Goal: Information Seeking & Learning: Find specific fact

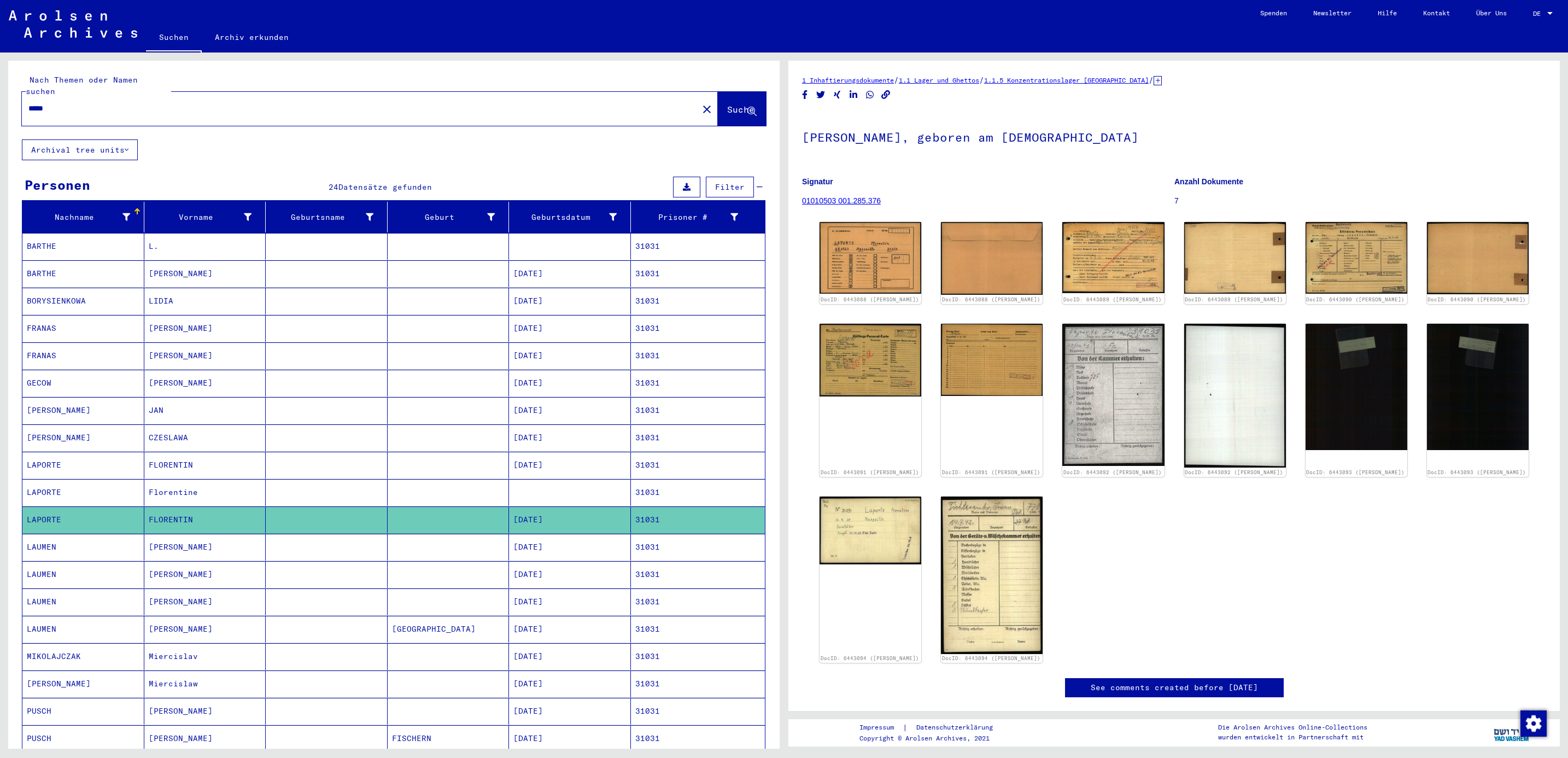
click at [118, 103] on input "*****" at bounding box center [360, 109] width 663 height 12
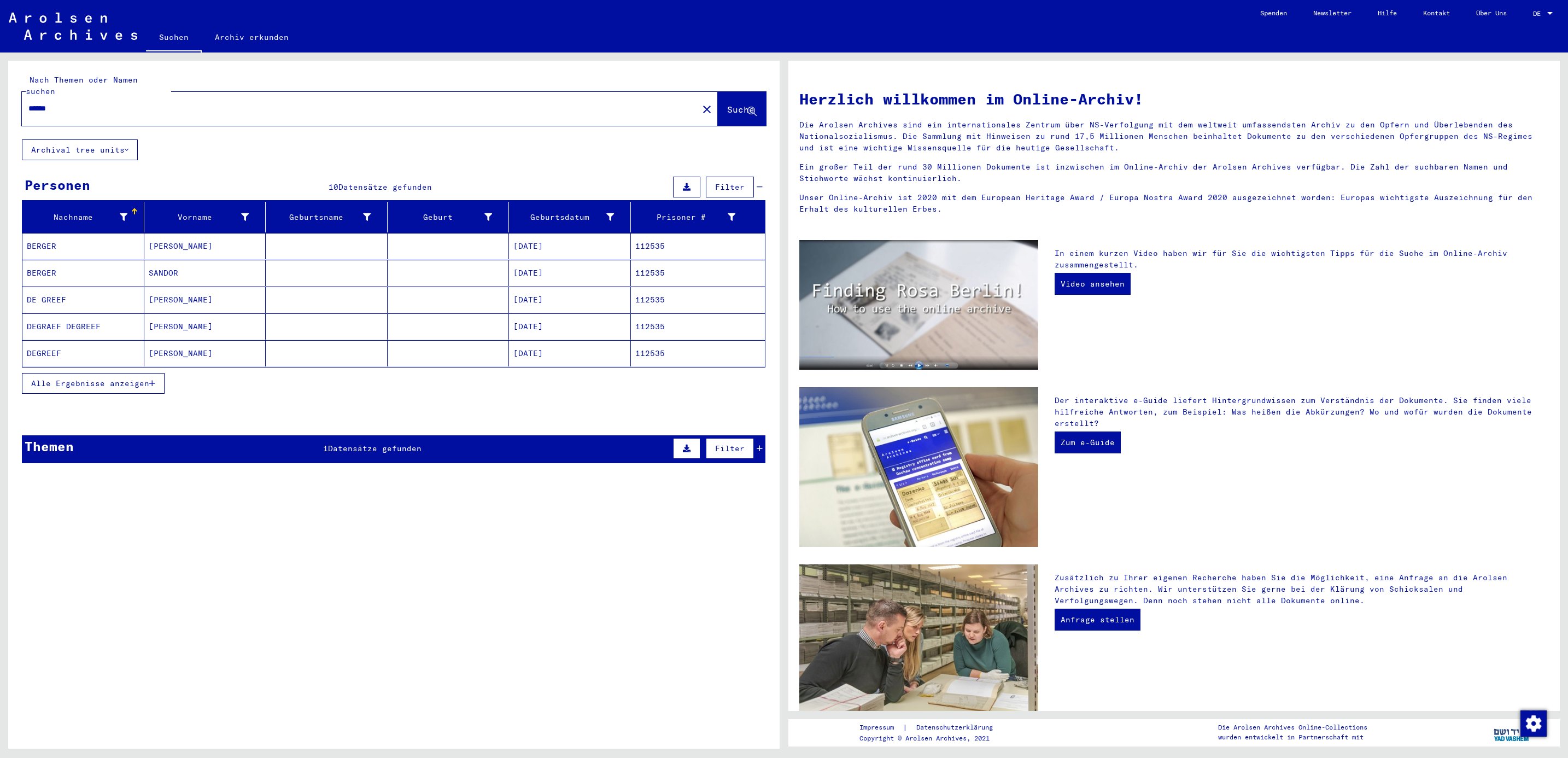
click at [58, 385] on div "Alle Ergebnisse anzeigen" at bounding box center [393, 383] width 743 height 32
click at [75, 379] on button "Alle Ergebnisse anzeigen" at bounding box center [93, 383] width 143 height 21
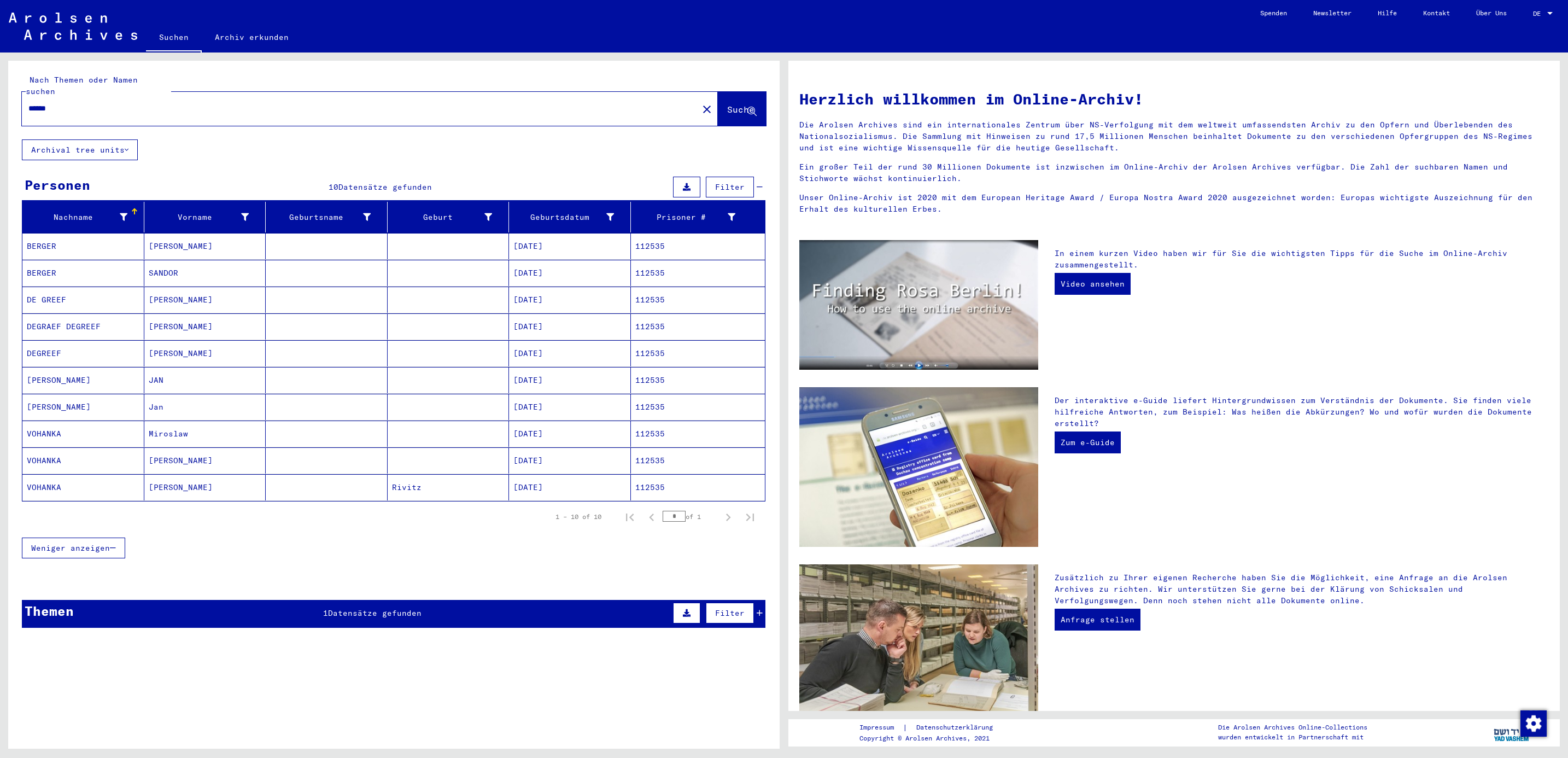
click at [38, 237] on mat-cell "BERGER" at bounding box center [83, 246] width 122 height 26
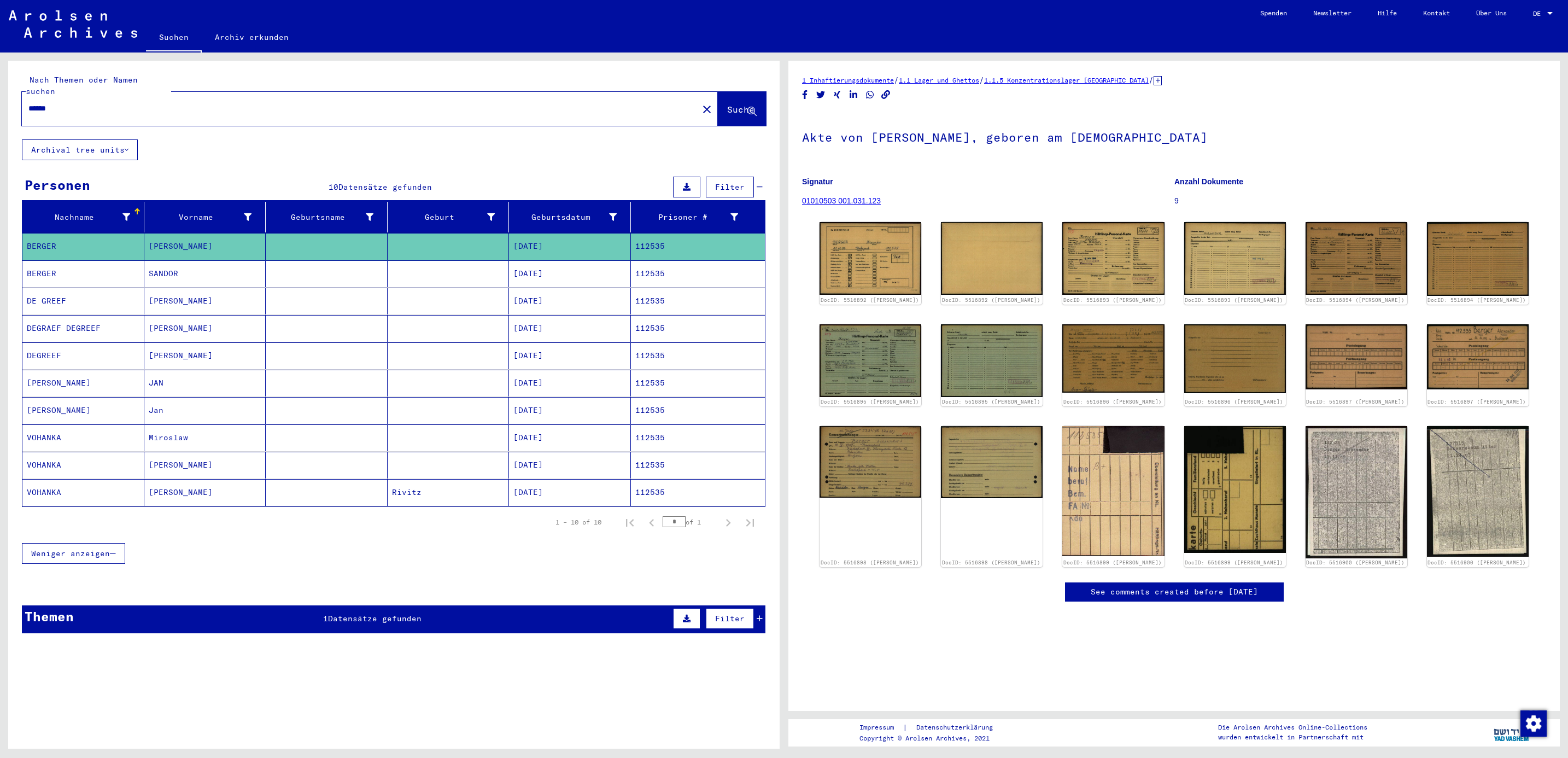
click at [39, 261] on mat-cell "BERGER" at bounding box center [83, 273] width 122 height 27
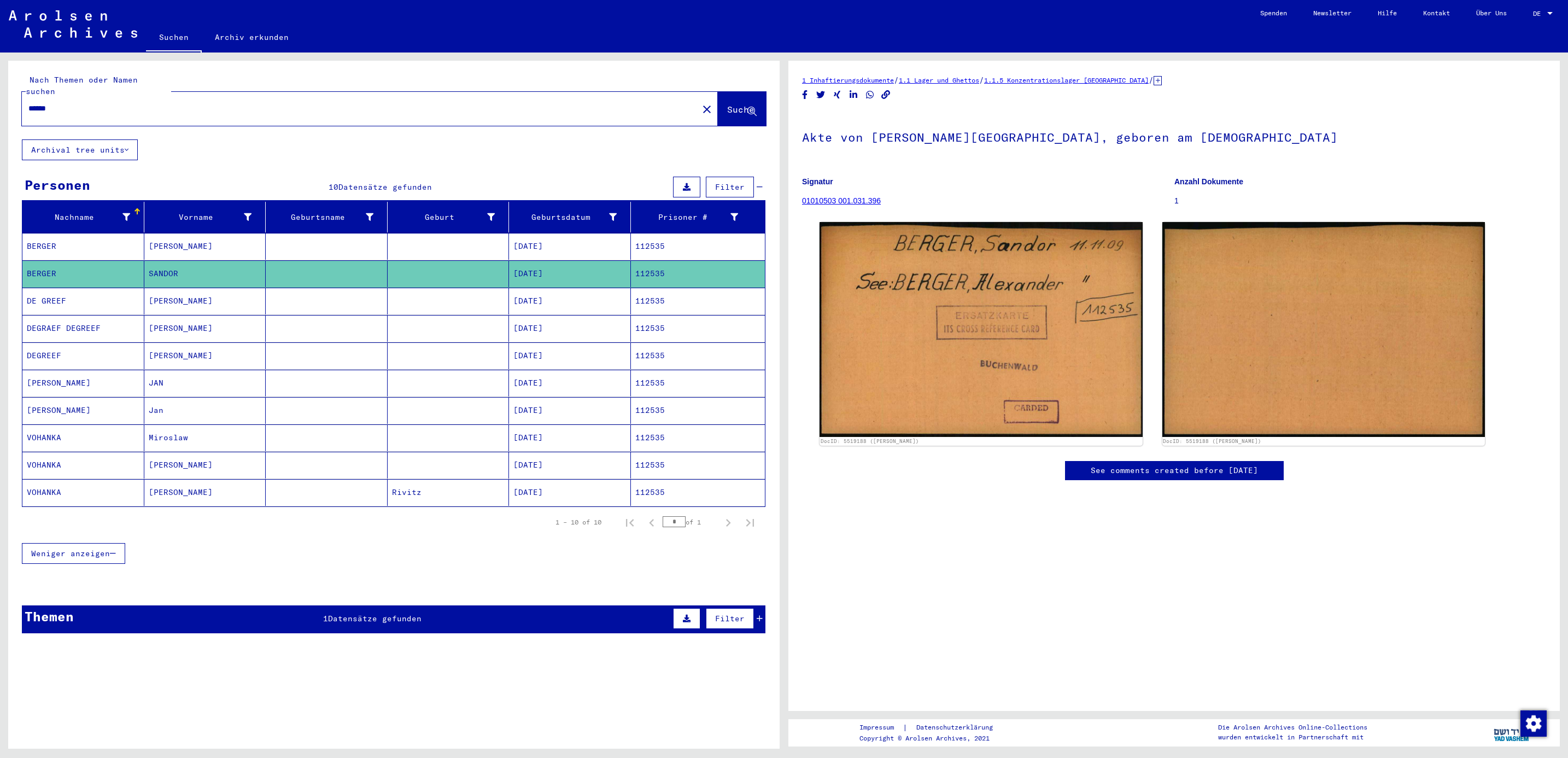
click at [40, 298] on mat-cell "DE GREEF" at bounding box center [83, 300] width 122 height 27
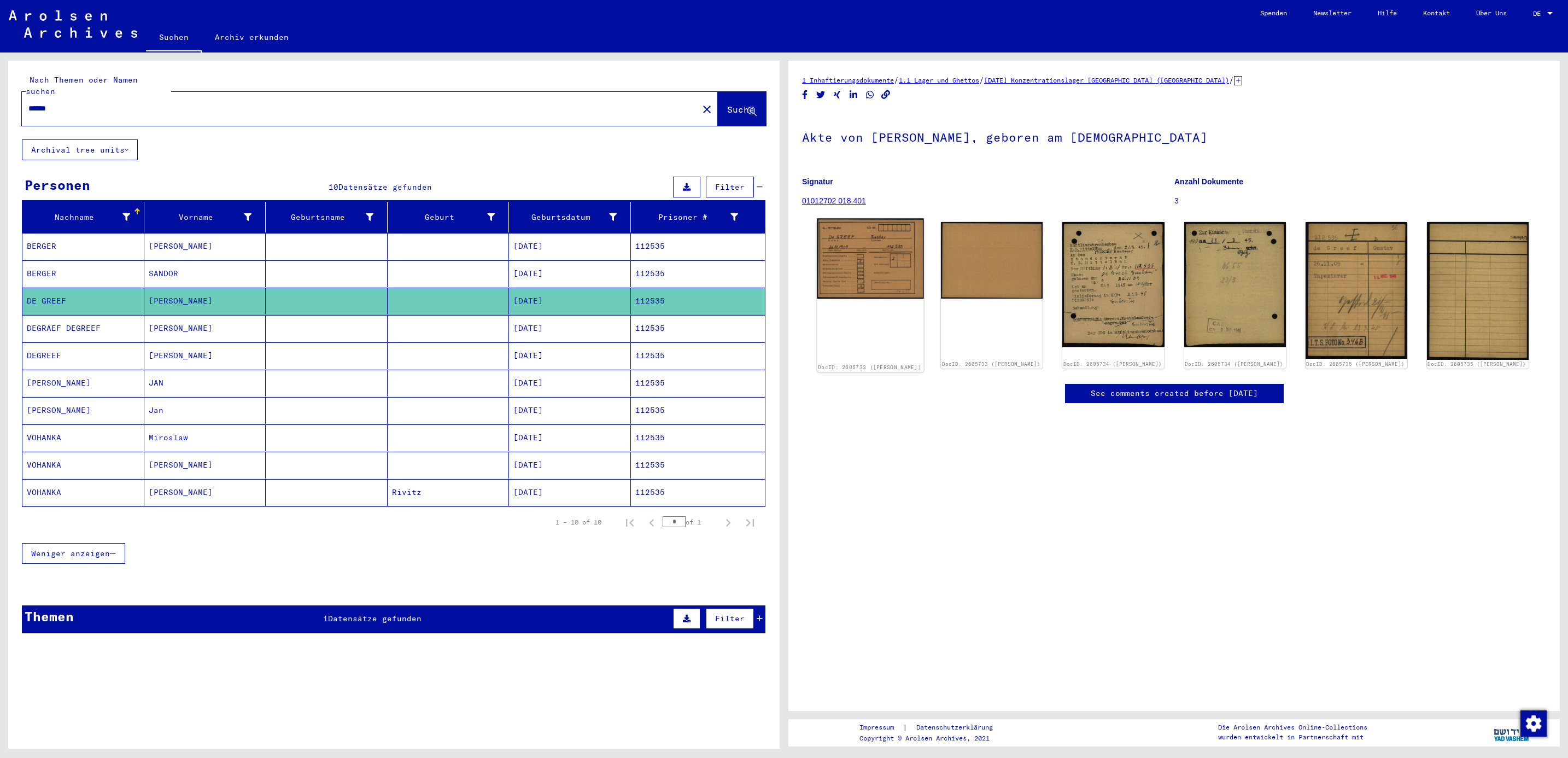
click at [856, 258] on img at bounding box center [869, 258] width 106 height 80
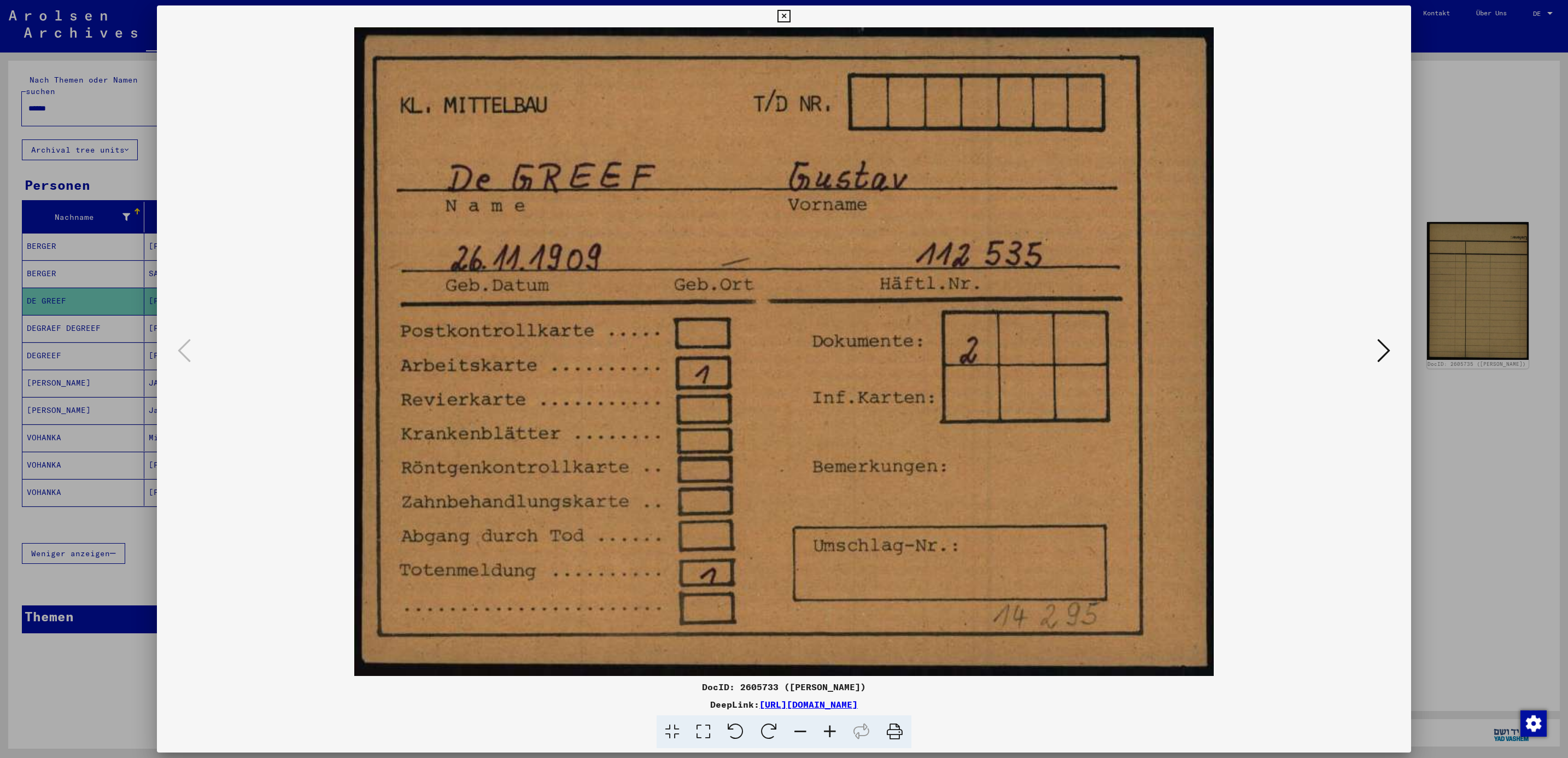
click at [1383, 348] on icon at bounding box center [1383, 350] width 13 height 26
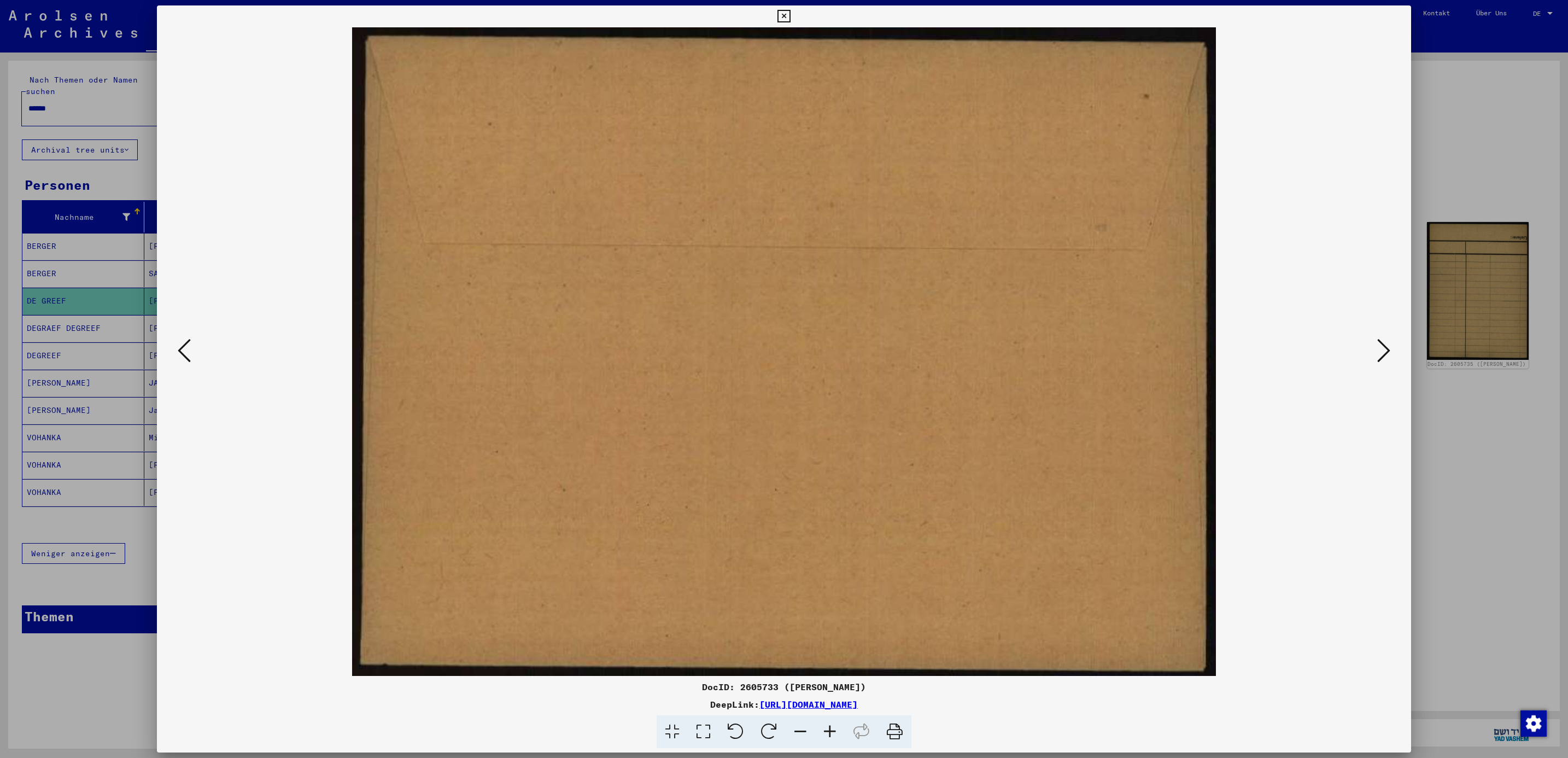
click at [1383, 348] on icon at bounding box center [1383, 350] width 13 height 26
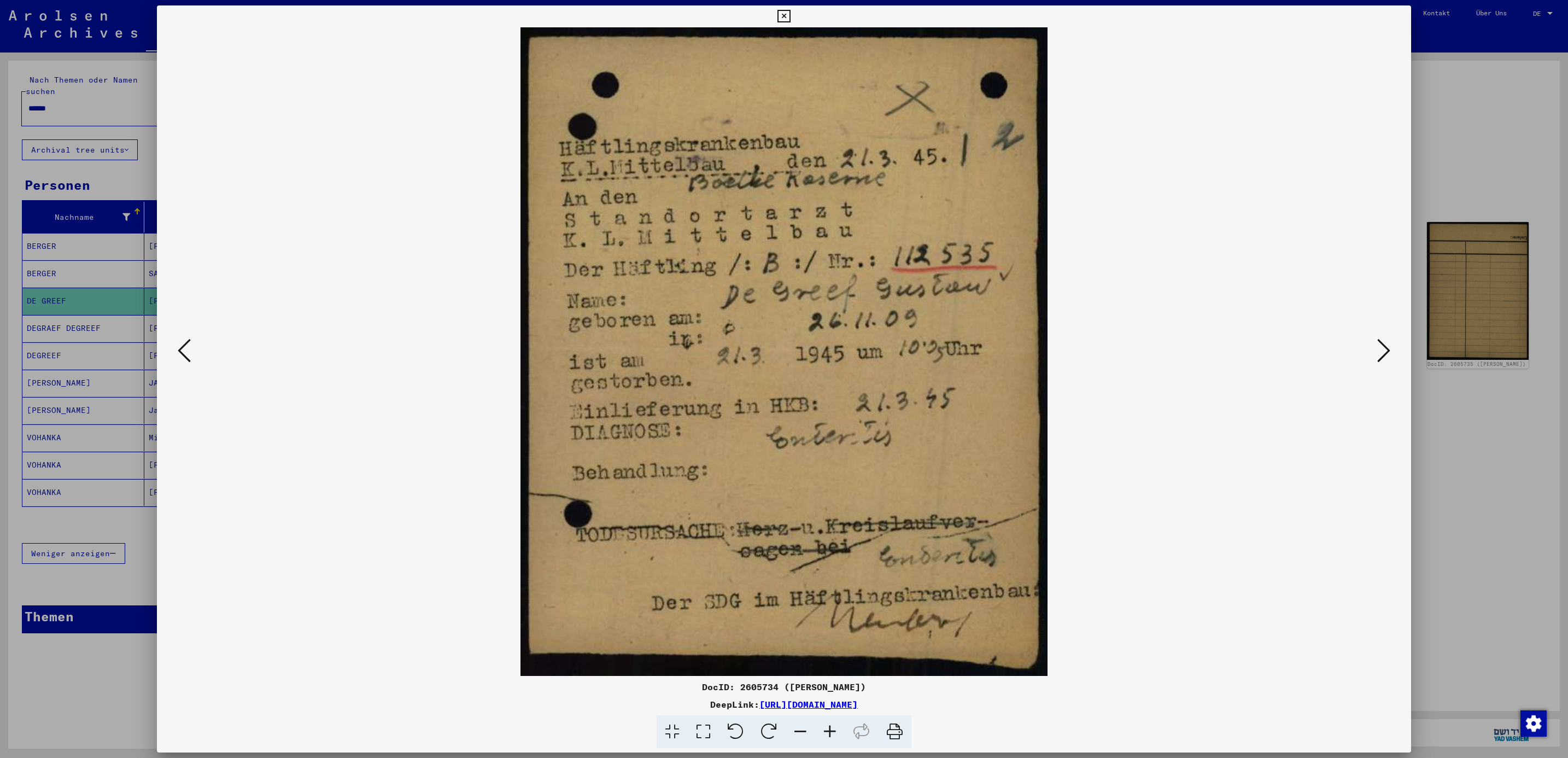
click at [1383, 348] on icon at bounding box center [1383, 350] width 13 height 26
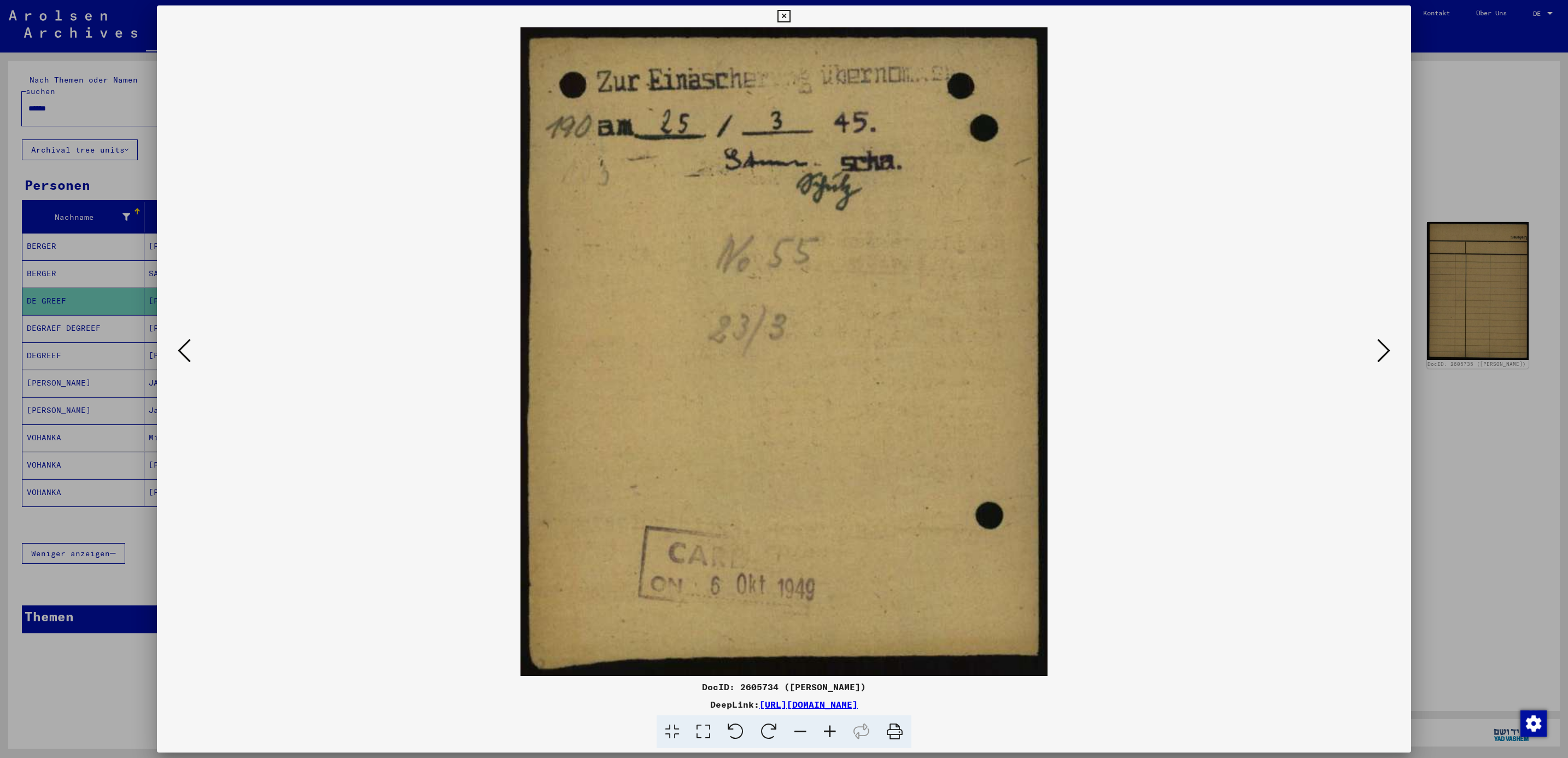
click at [1383, 348] on icon at bounding box center [1383, 350] width 13 height 26
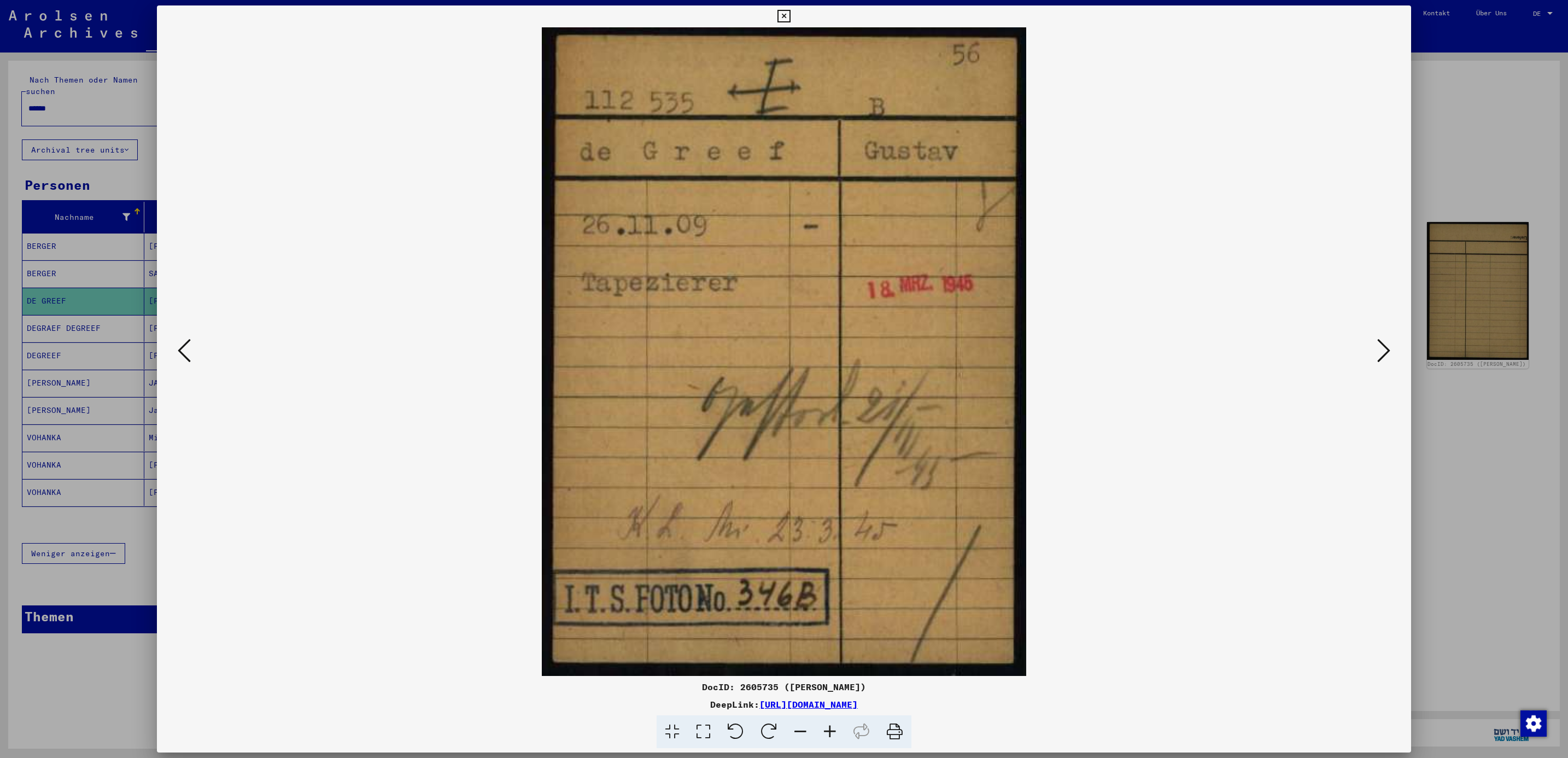
click at [1383, 348] on icon at bounding box center [1383, 350] width 13 height 26
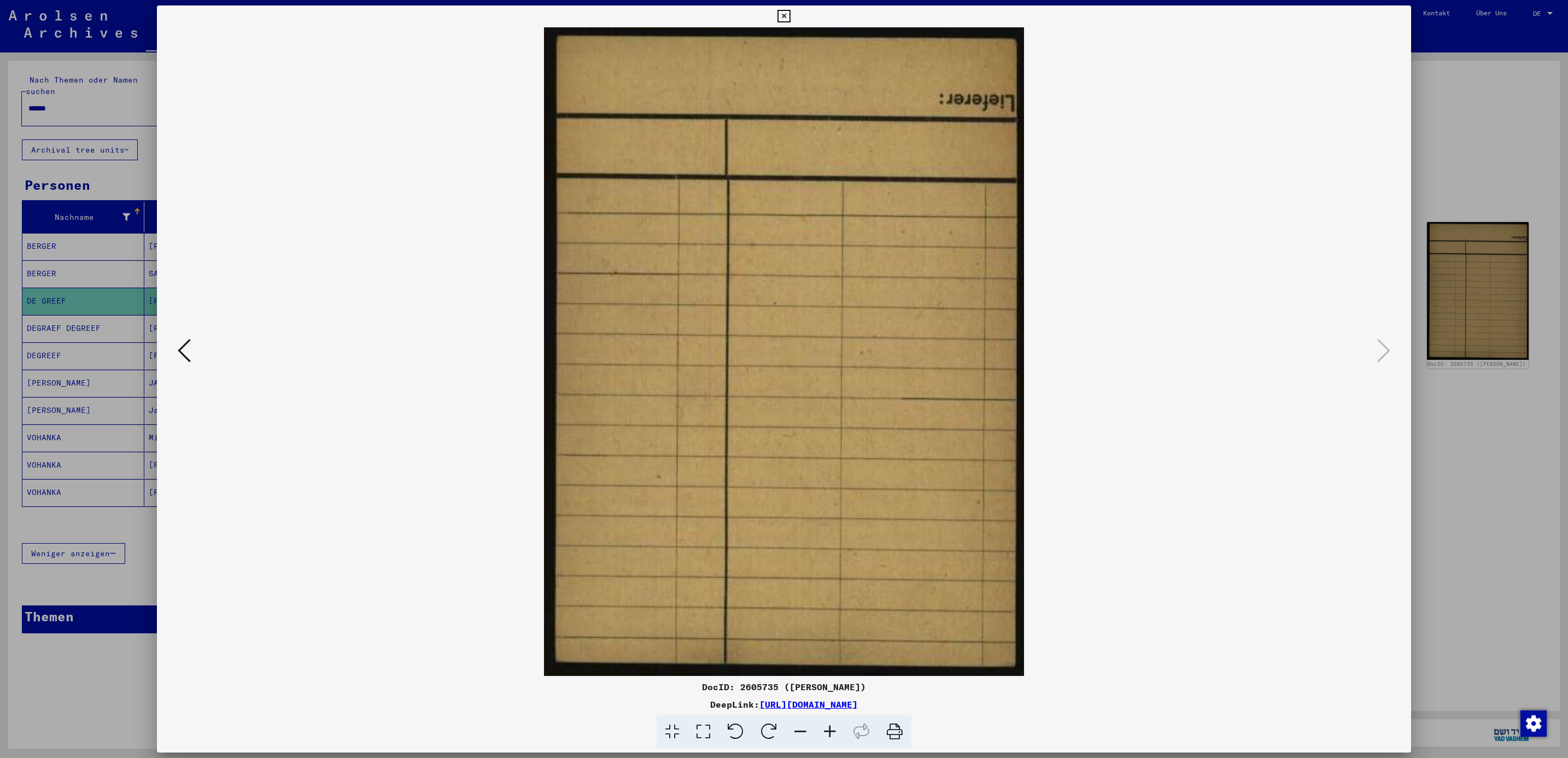
click at [1454, 214] on div at bounding box center [784, 379] width 1568 height 758
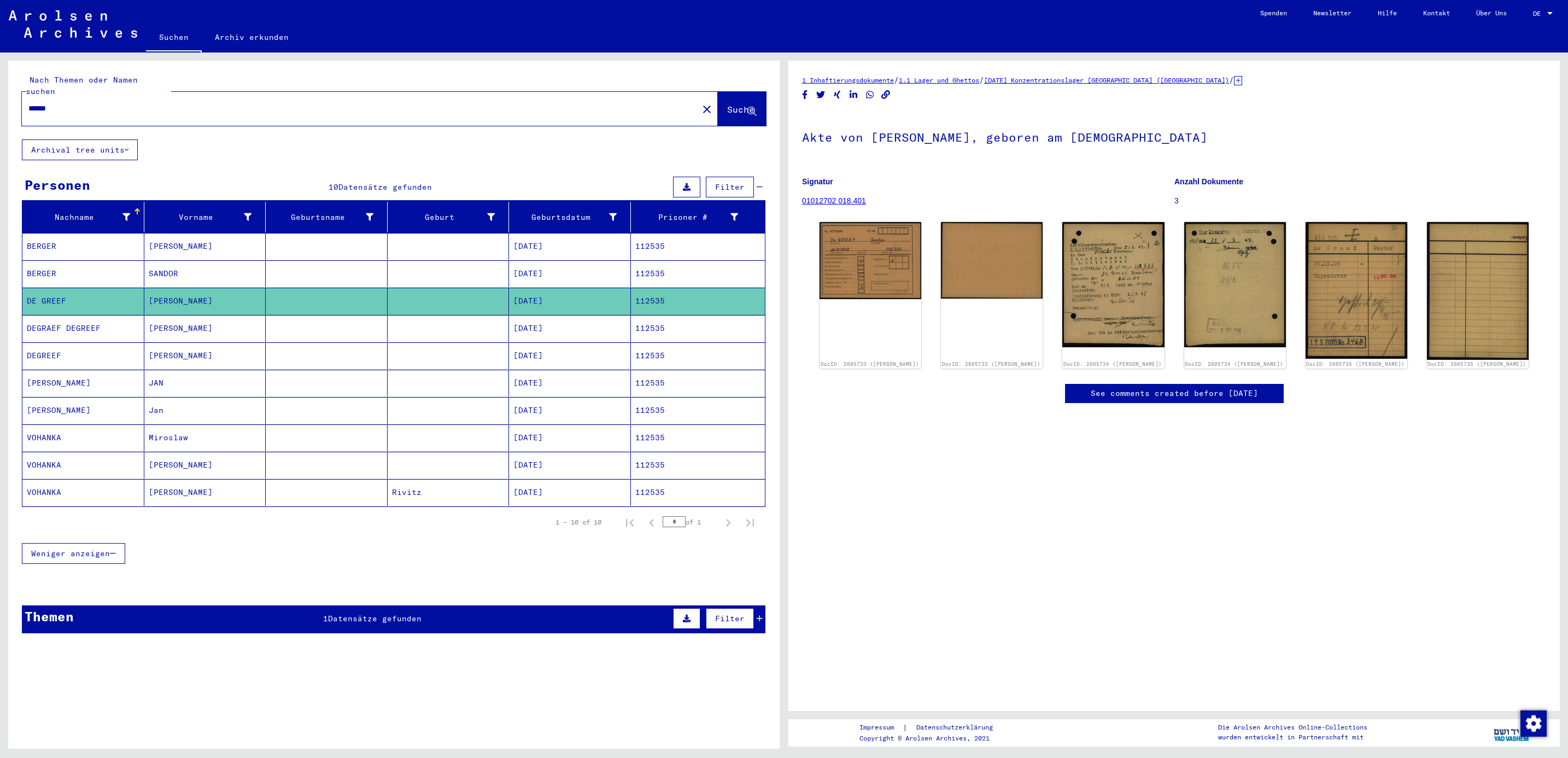
click at [88, 104] on div "******" at bounding box center [356, 109] width 670 height 25
drag, startPoint x: 88, startPoint y: 104, endPoint x: 84, endPoint y: 97, distance: 8.1
click at [84, 97] on div "******" at bounding box center [356, 109] width 670 height 25
click at [84, 103] on input "******" at bounding box center [360, 109] width 663 height 12
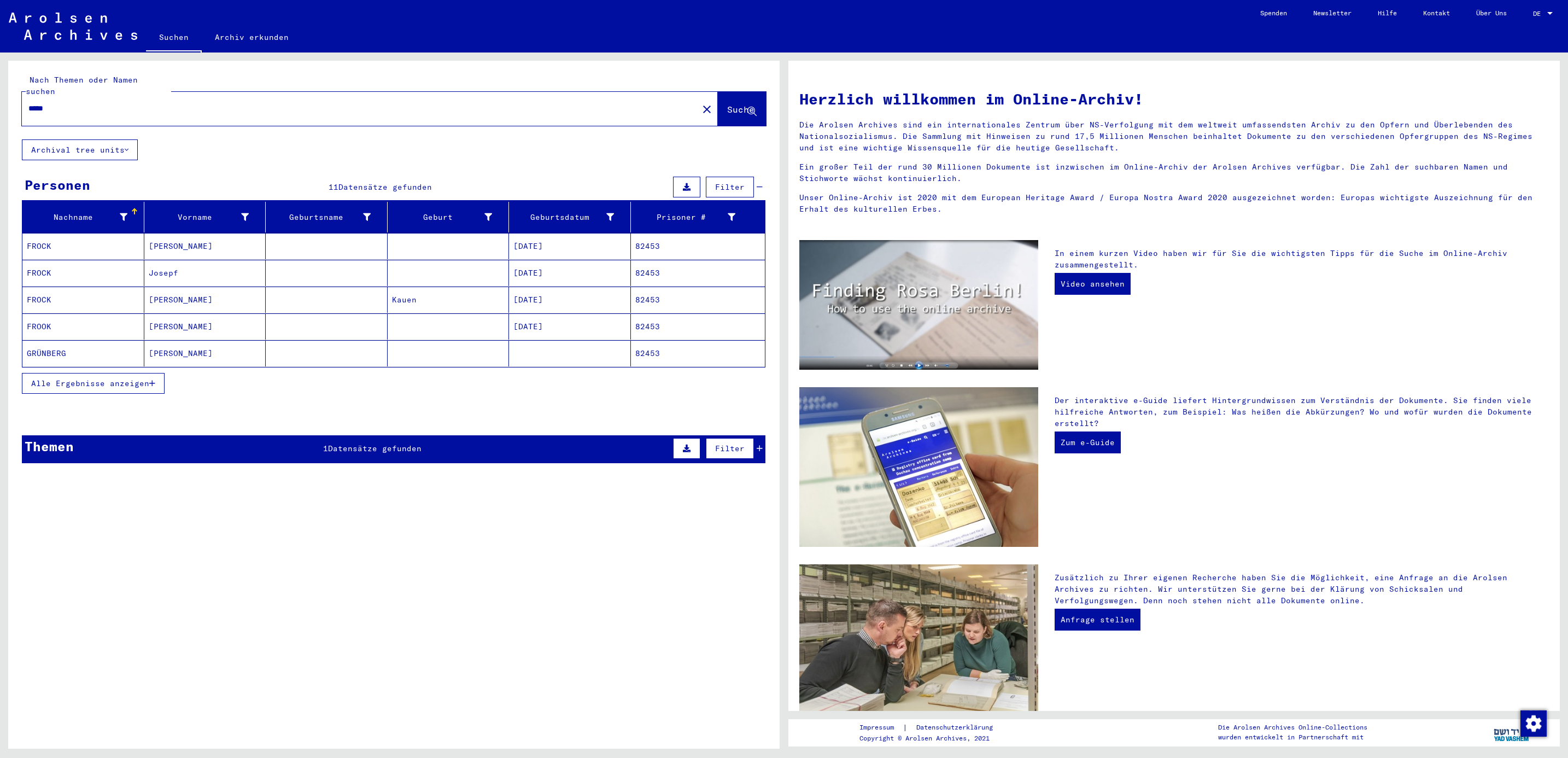
click at [64, 379] on span "Alle Ergebnisse anzeigen" at bounding box center [90, 384] width 118 height 10
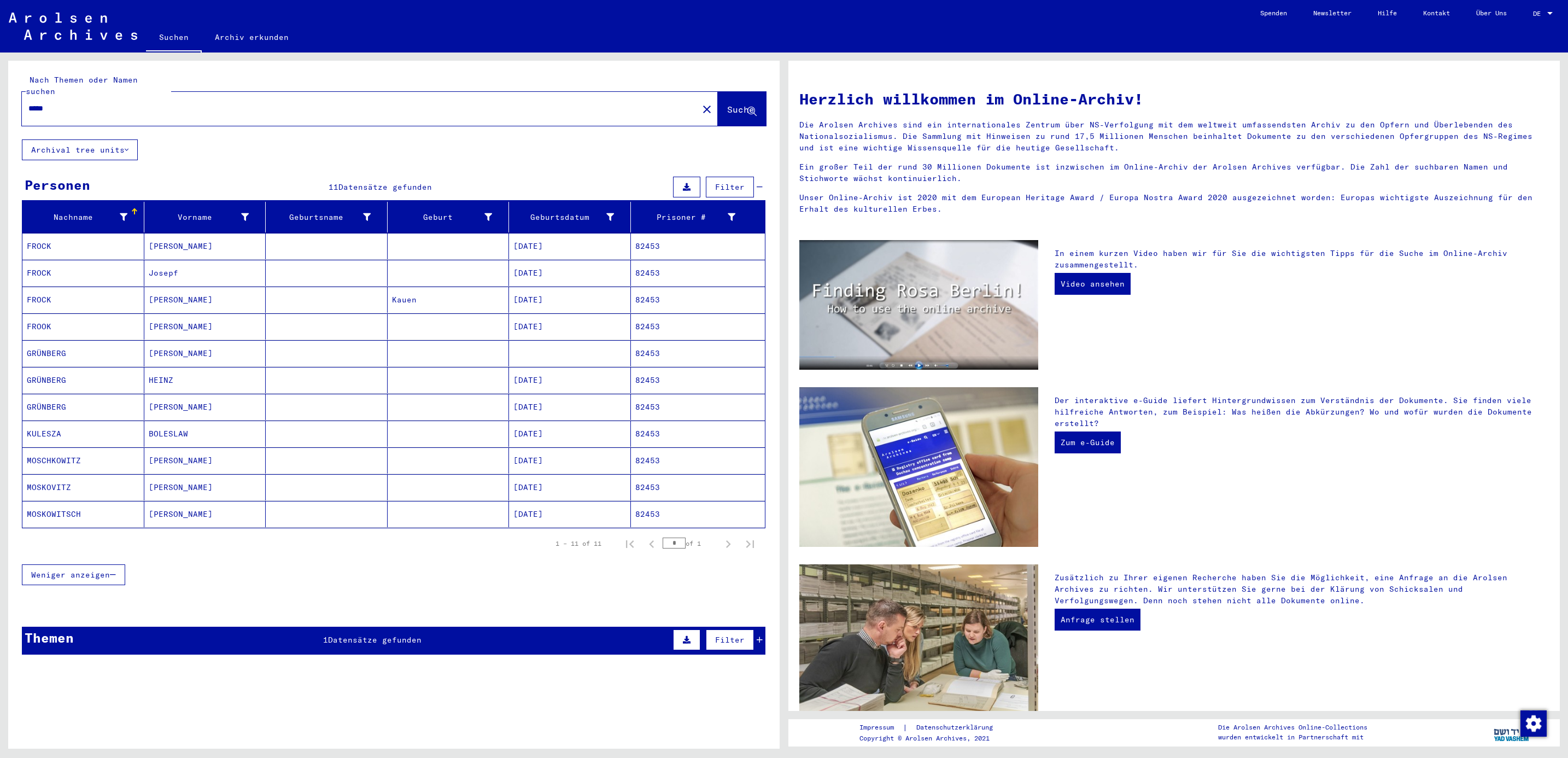
drag, startPoint x: 75, startPoint y: 101, endPoint x: -4, endPoint y: 88, distance: 80.1
click at [0, 88] on html "Suchen Archiv erkunden Spenden Newsletter Hilfe Kontakt Über Uns Suchen Archiv …" at bounding box center [784, 379] width 1568 height 758
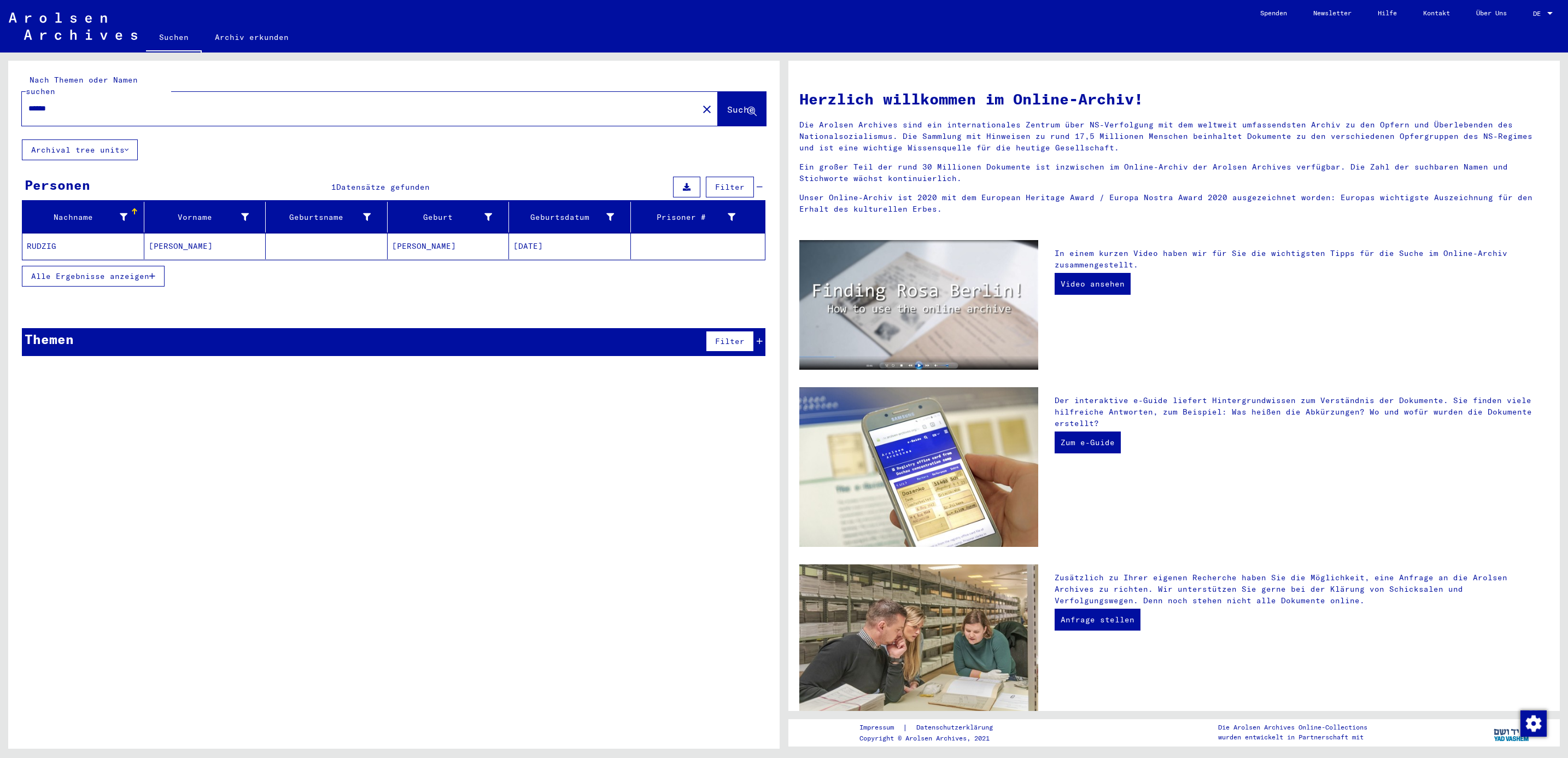
drag, startPoint x: 96, startPoint y: 101, endPoint x: -4, endPoint y: 51, distance: 111.8
click at [0, 51] on html "Suchen Archiv erkunden Spenden Newsletter Hilfe Kontakt Über Uns Suchen Archiv …" at bounding box center [784, 379] width 1568 height 758
type input "******"
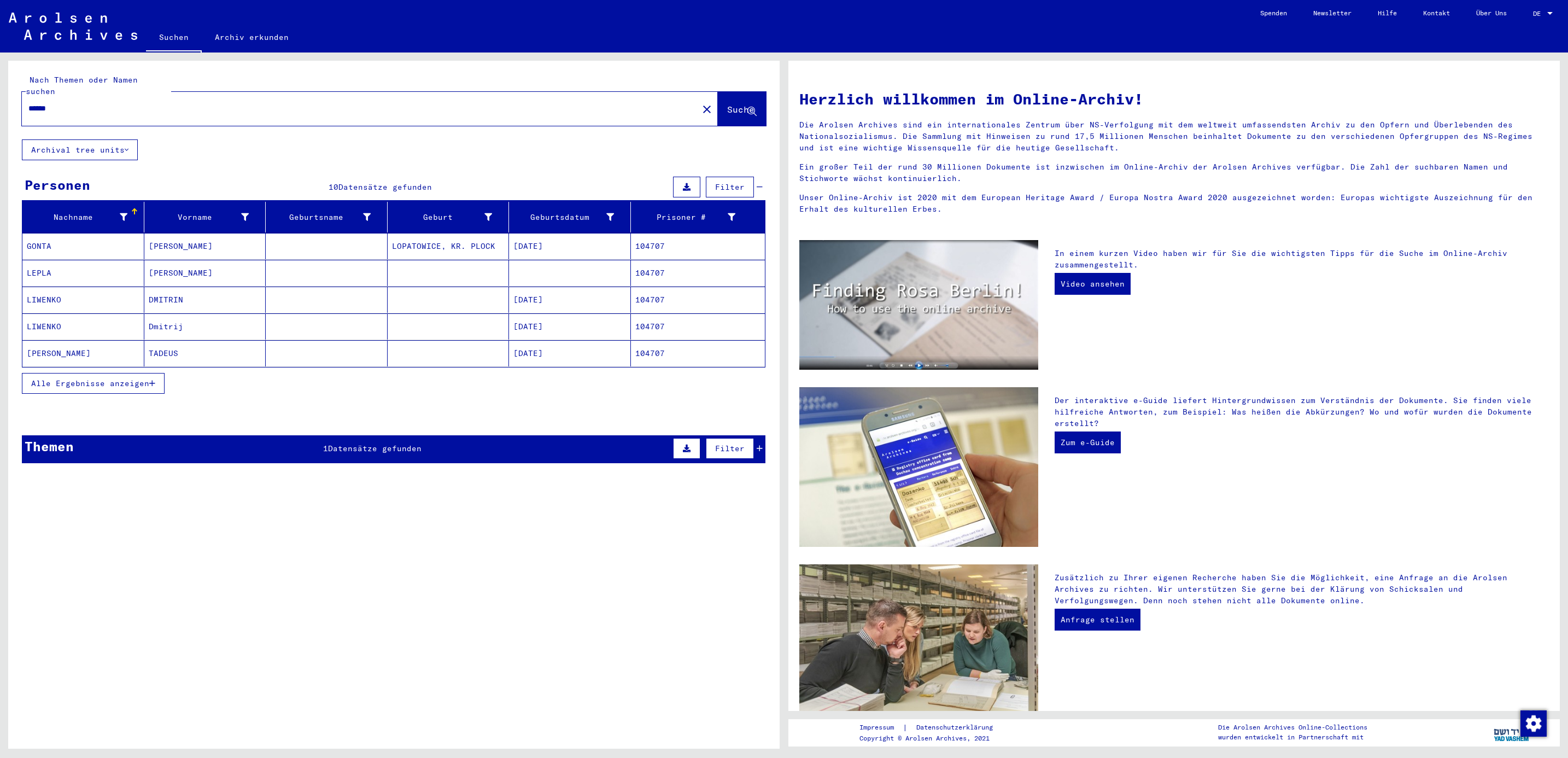
click at [48, 236] on mat-cell "GONTA" at bounding box center [83, 246] width 122 height 26
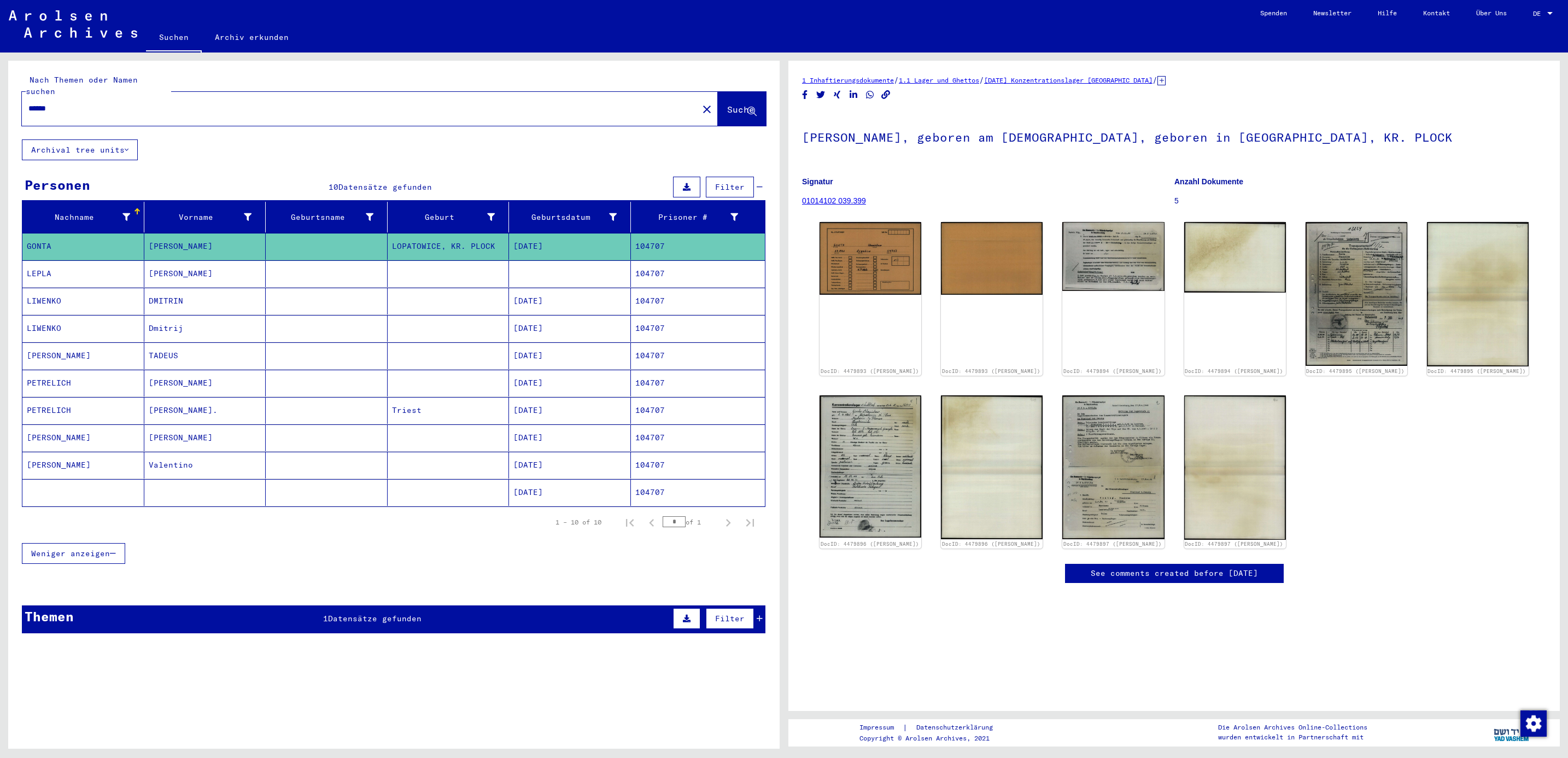
click at [43, 262] on mat-cell "LEPLA" at bounding box center [83, 273] width 122 height 27
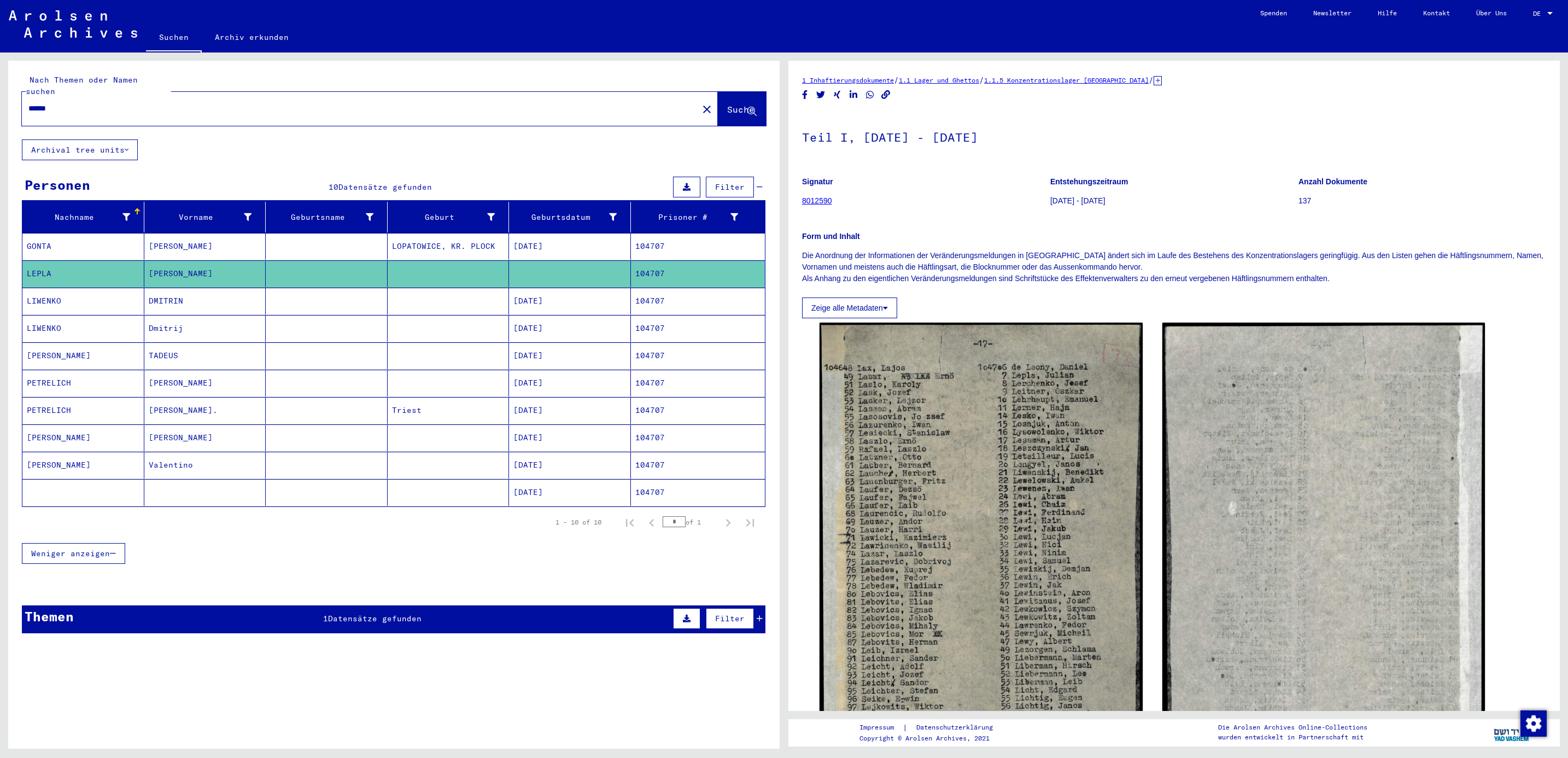
click at [43, 292] on mat-cell "LIWENKO" at bounding box center [83, 300] width 122 height 27
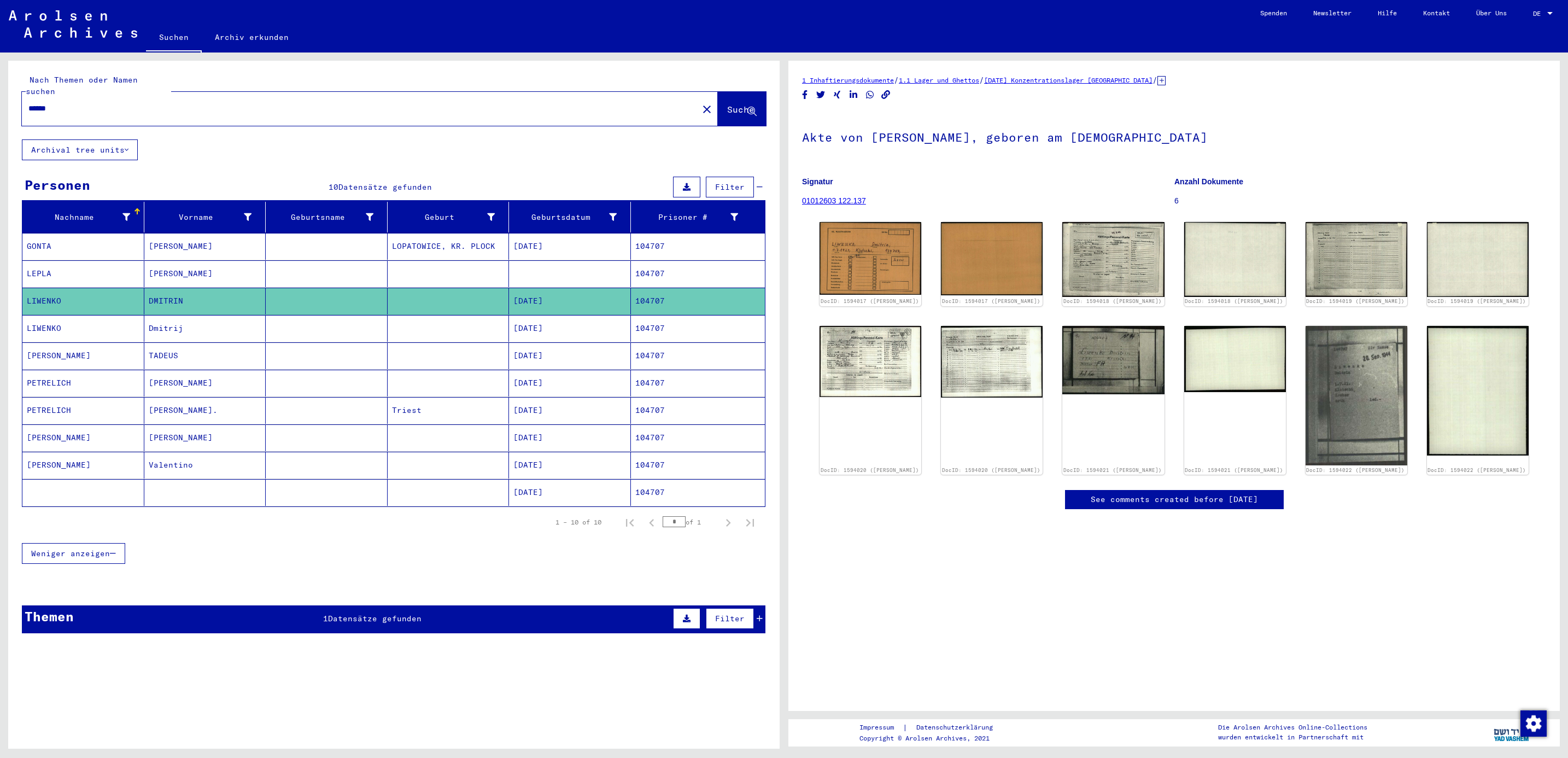
click at [43, 321] on mat-cell "LIWENKO" at bounding box center [83, 328] width 122 height 27
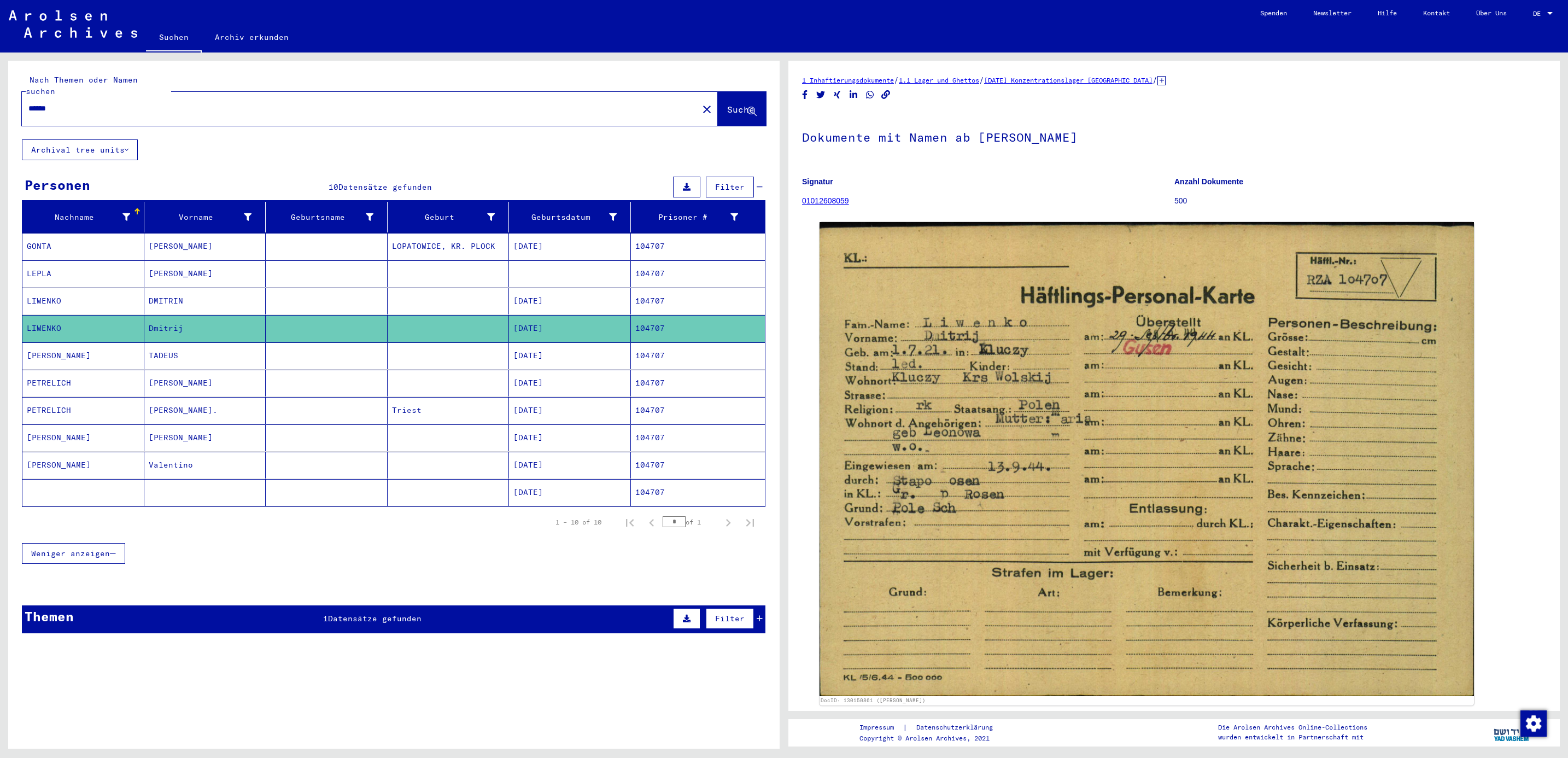
click at [41, 351] on mat-cell "[PERSON_NAME]" at bounding box center [83, 355] width 122 height 27
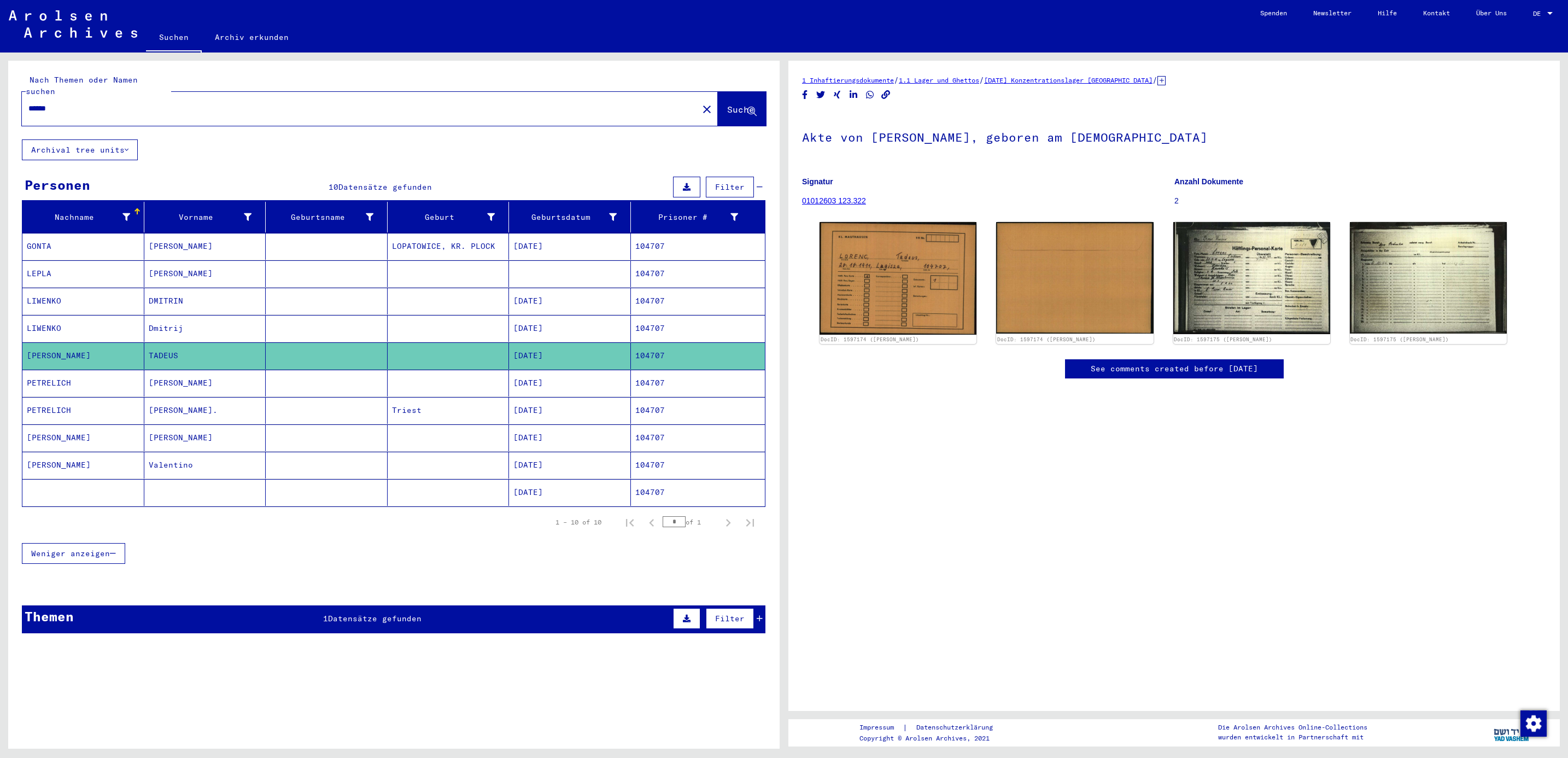
click at [40, 376] on mat-cell "PETRELICH" at bounding box center [83, 382] width 122 height 27
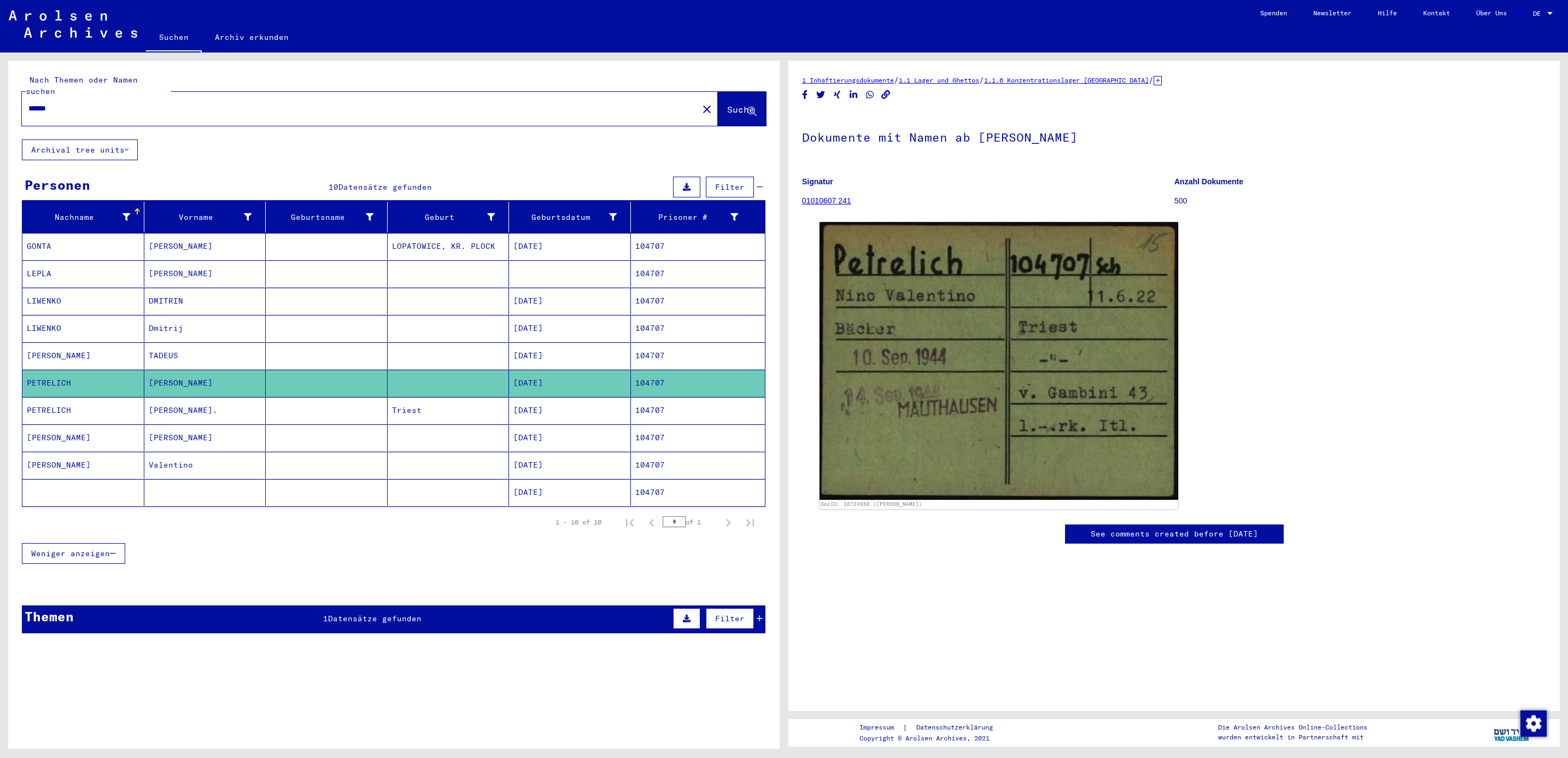
click at [41, 401] on mat-cell "PETRELICH" at bounding box center [83, 410] width 122 height 27
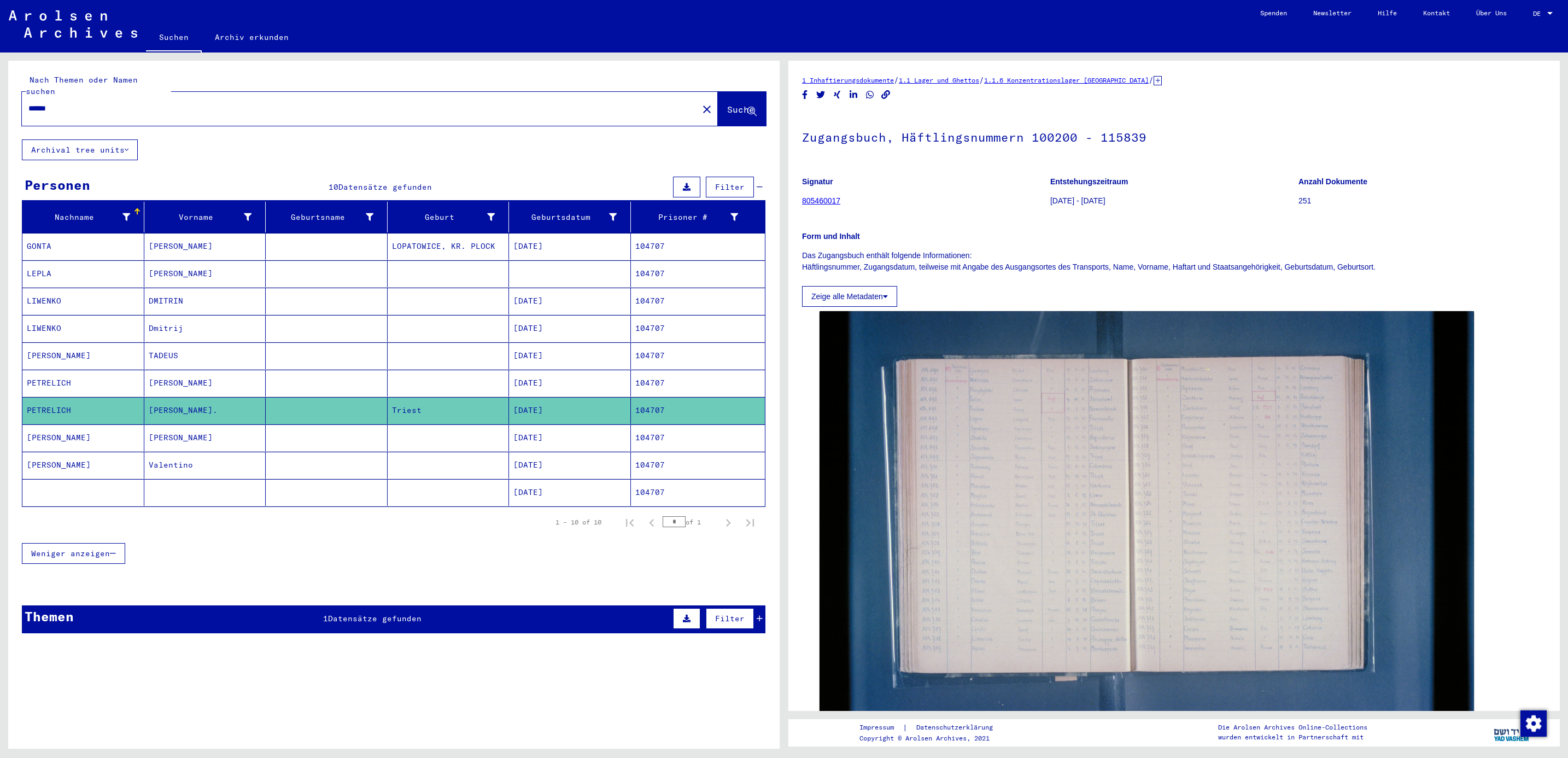
click at [48, 432] on mat-cell "[PERSON_NAME]" at bounding box center [83, 437] width 122 height 27
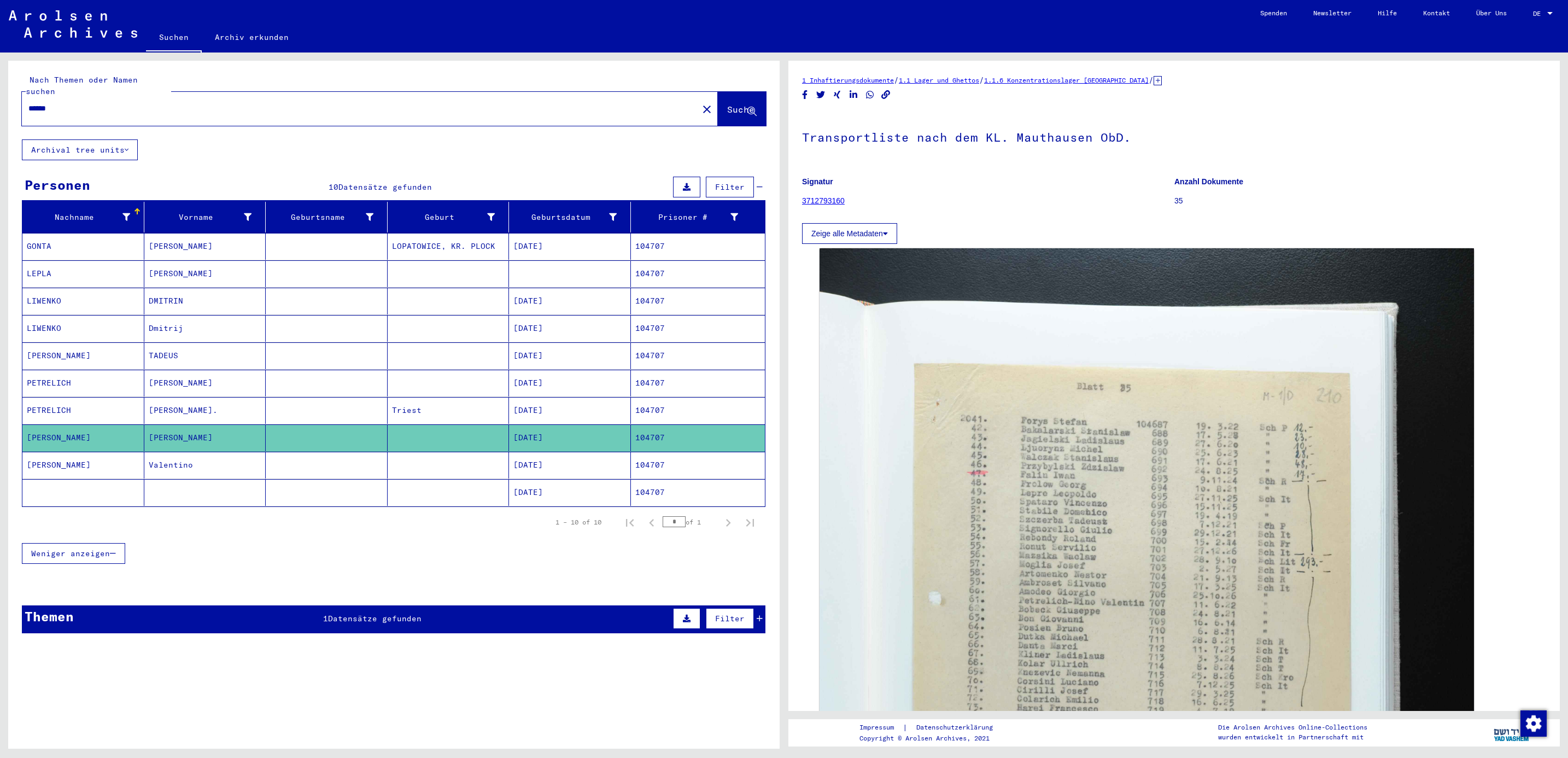
click at [57, 486] on mat-cell at bounding box center [83, 492] width 122 height 27
